Goal: Information Seeking & Learning: Learn about a topic

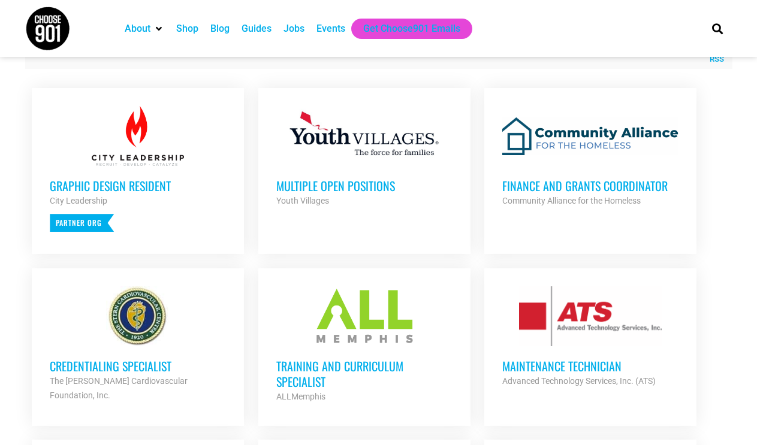
scroll to position [459, 0]
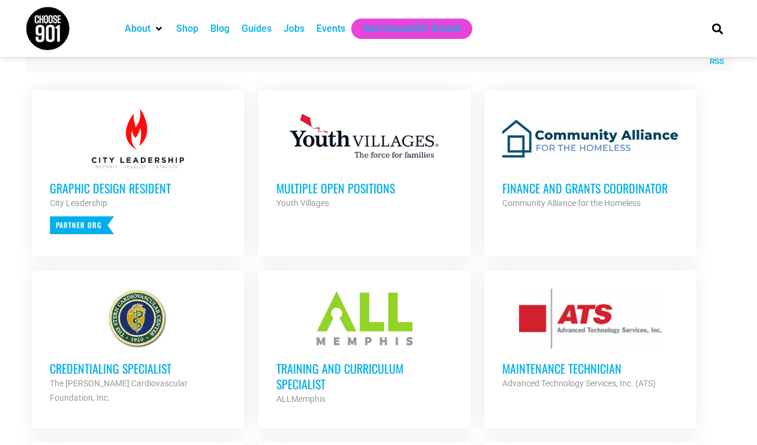
click at [563, 191] on h3 "Finance and Grants Coordinator" at bounding box center [590, 188] width 176 height 16
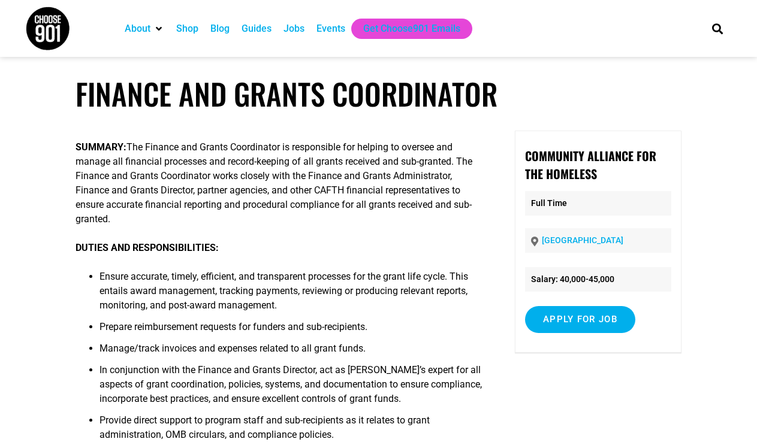
scroll to position [4, 0]
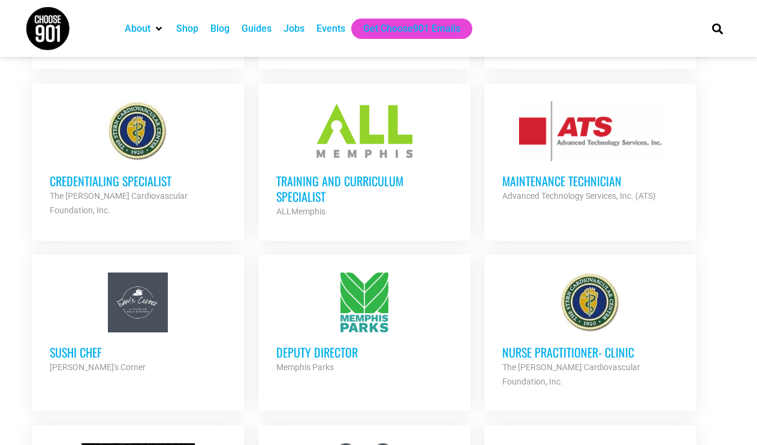
scroll to position [645, 0]
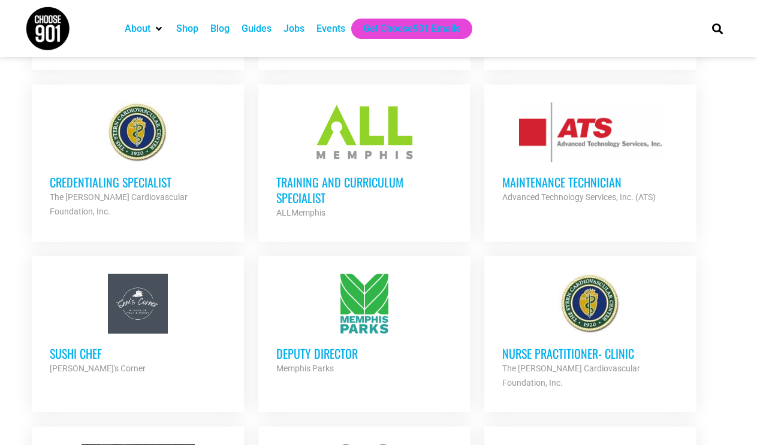
click at [312, 180] on h3 "Training and Curriculum Specialist" at bounding box center [364, 189] width 176 height 31
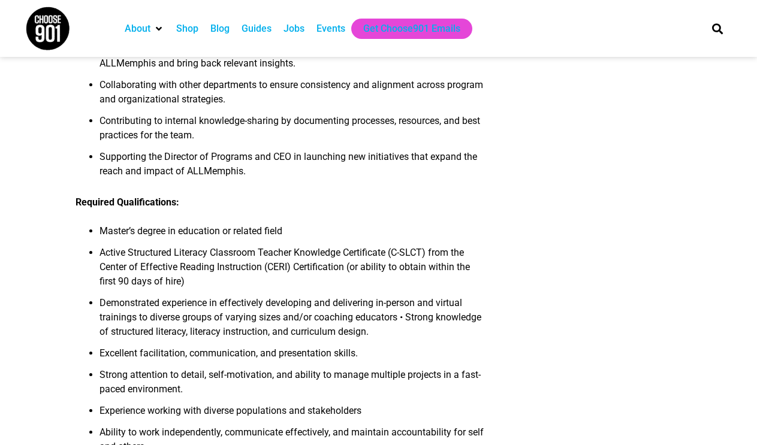
scroll to position [787, 0]
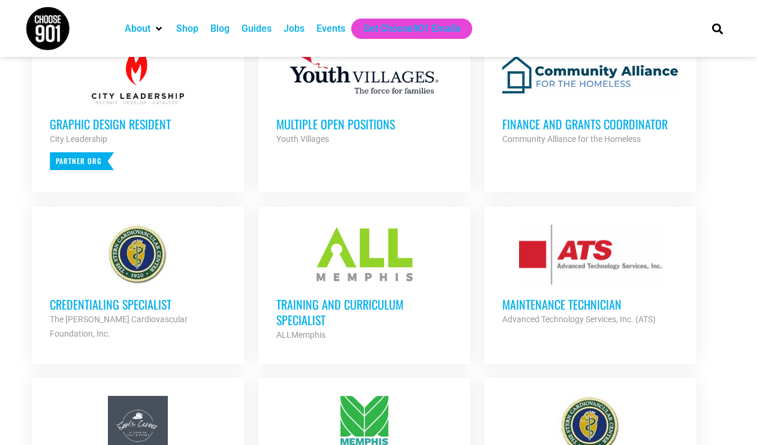
scroll to position [528, 0]
